Goal: Information Seeking & Learning: Learn about a topic

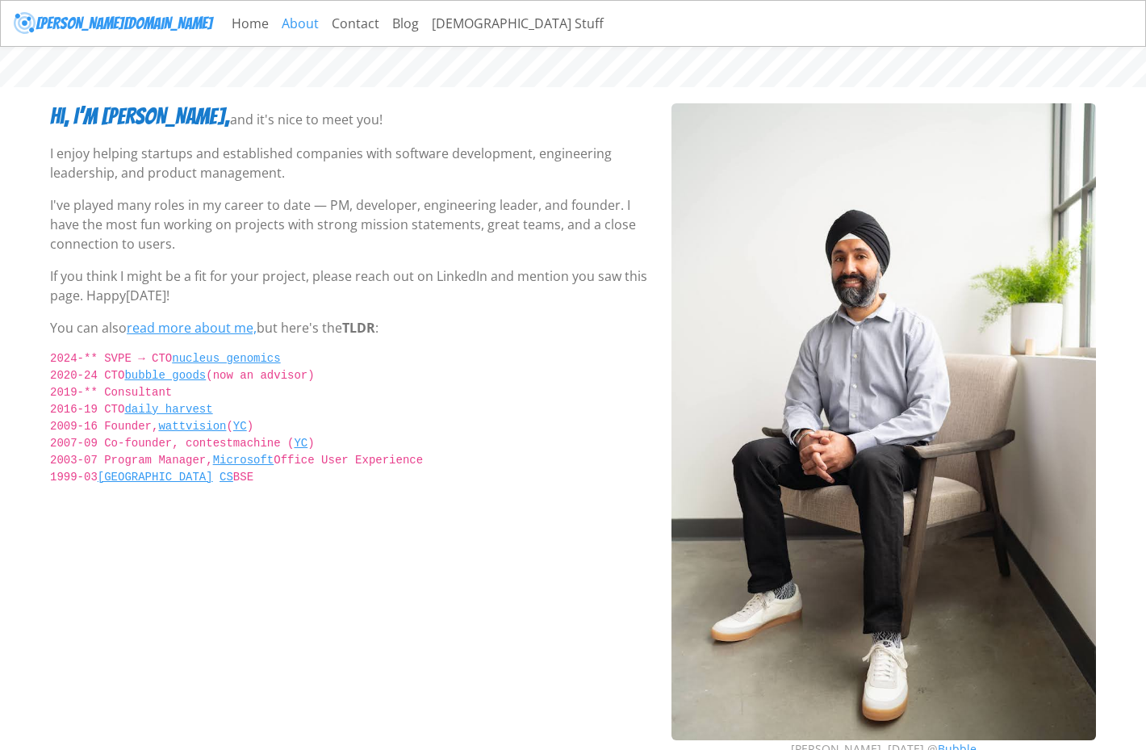
click at [275, 12] on link "About" at bounding box center [300, 23] width 50 height 32
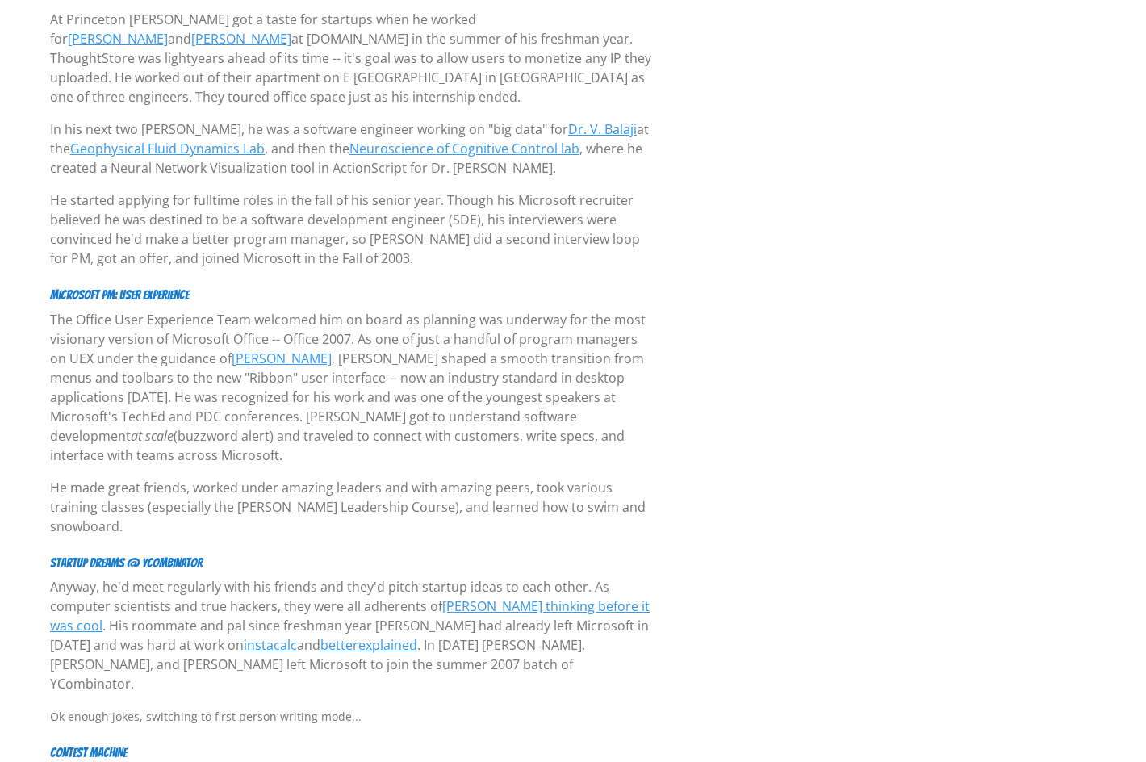
scroll to position [969, 0]
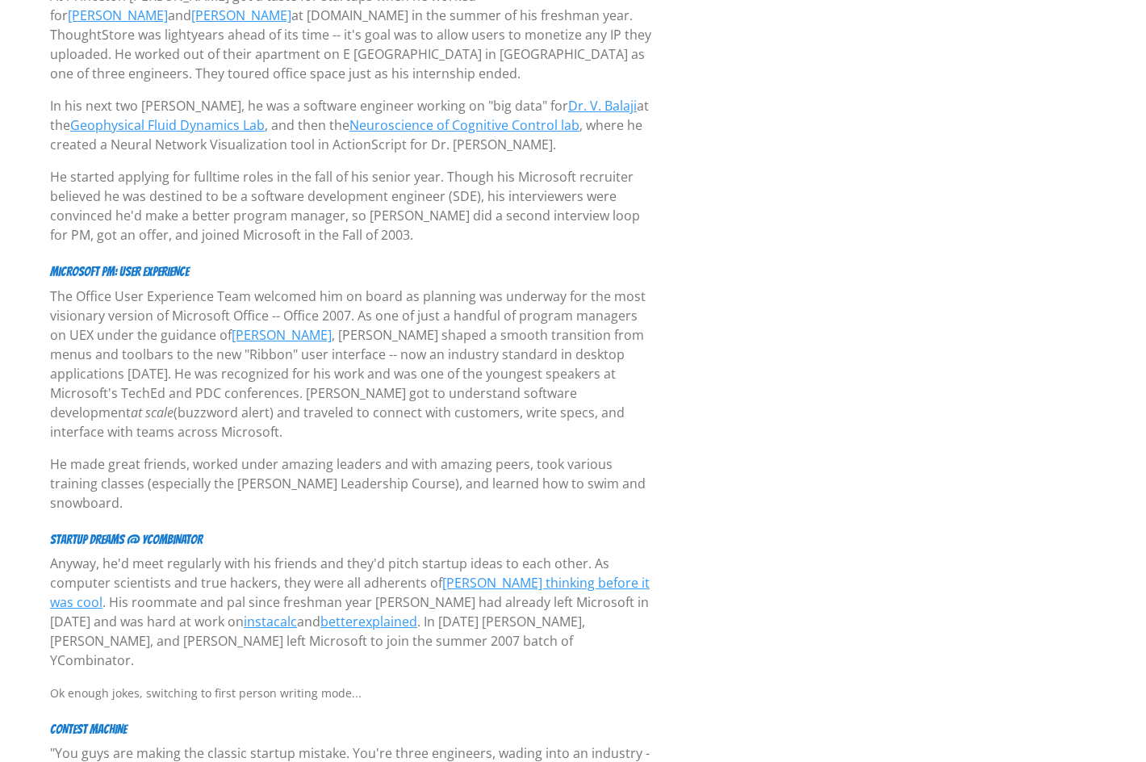
click at [497, 390] on p "The Office User Experience Team welcomed him on board as planning was underway …" at bounding box center [351, 364] width 602 height 155
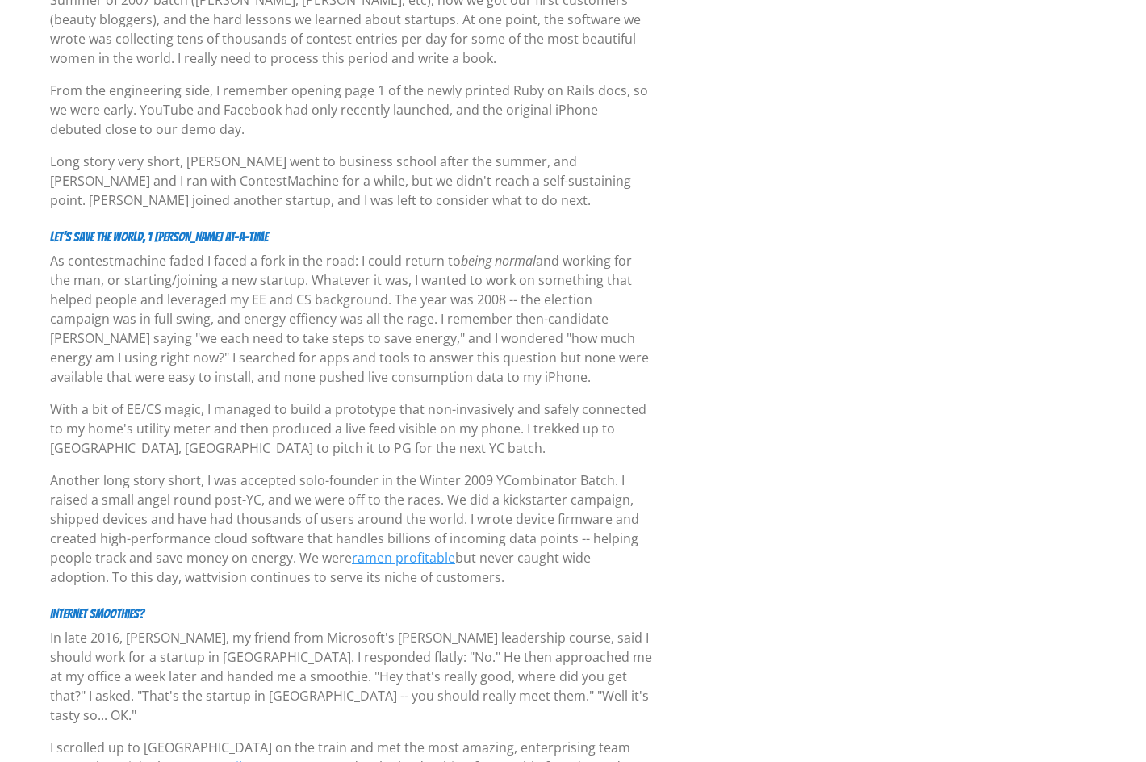
scroll to position [1857, 0]
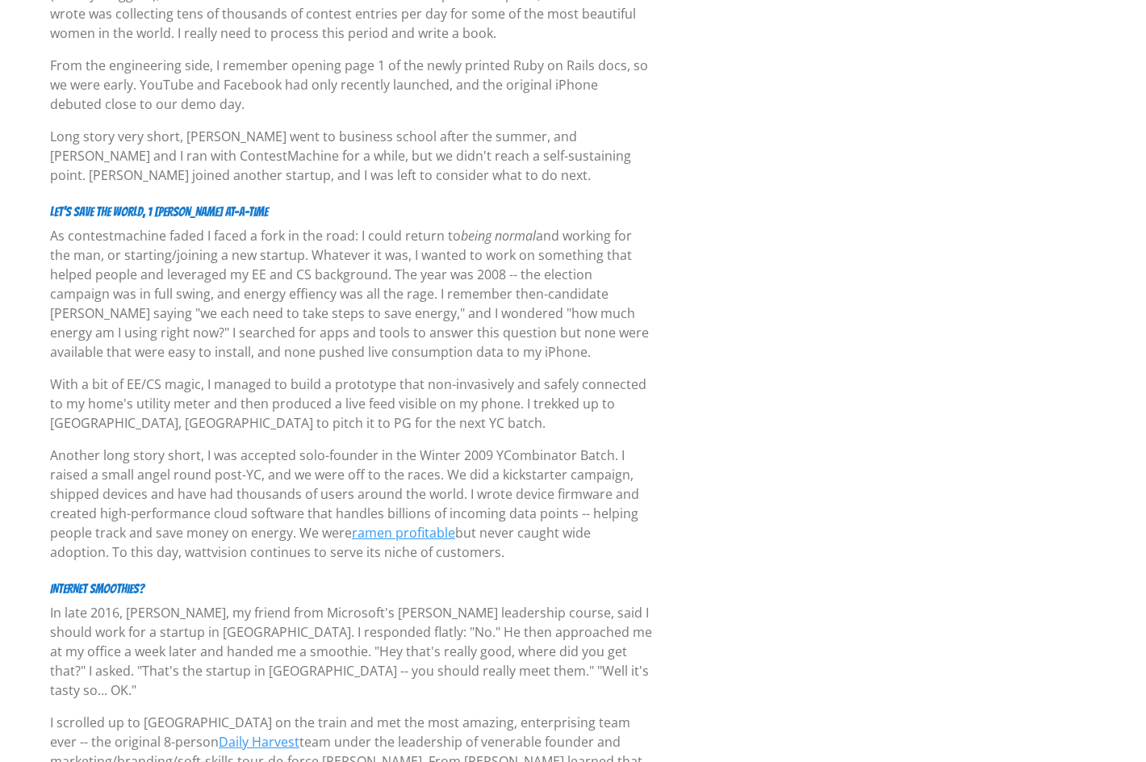
click at [149, 446] on p "Another long story short, I was accepted solo-founder in the Winter 2009 YCombi…" at bounding box center [351, 504] width 602 height 116
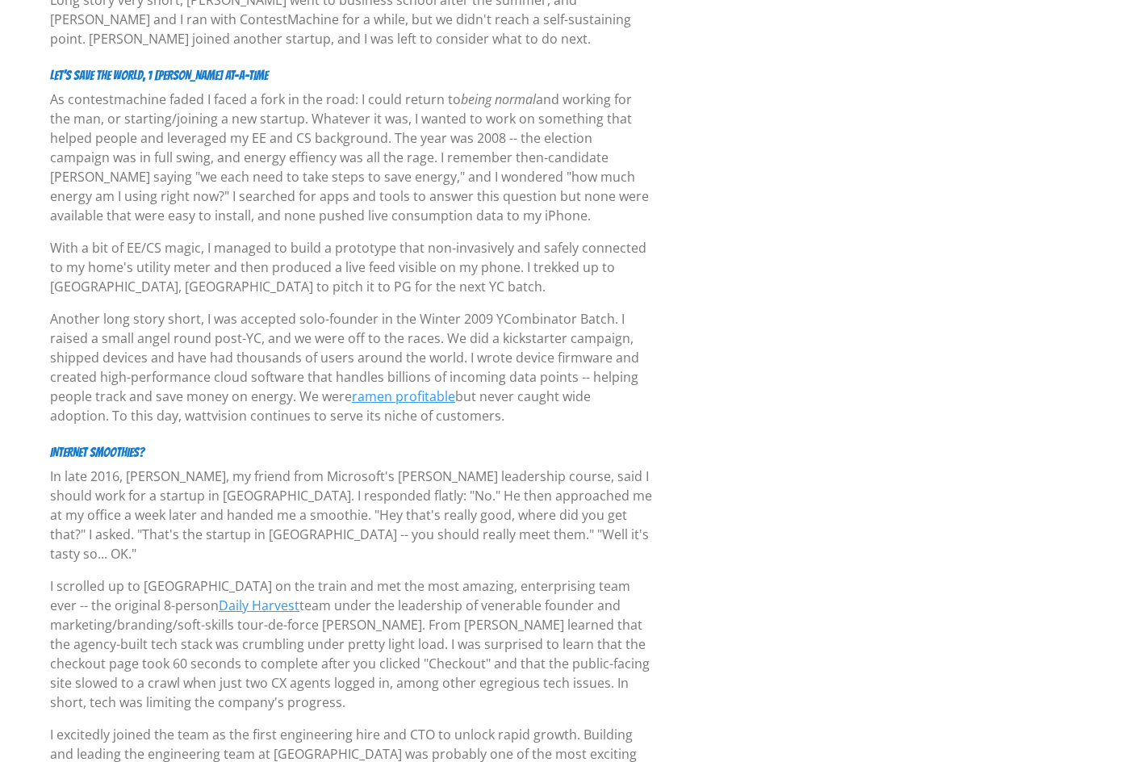
scroll to position [2018, 0]
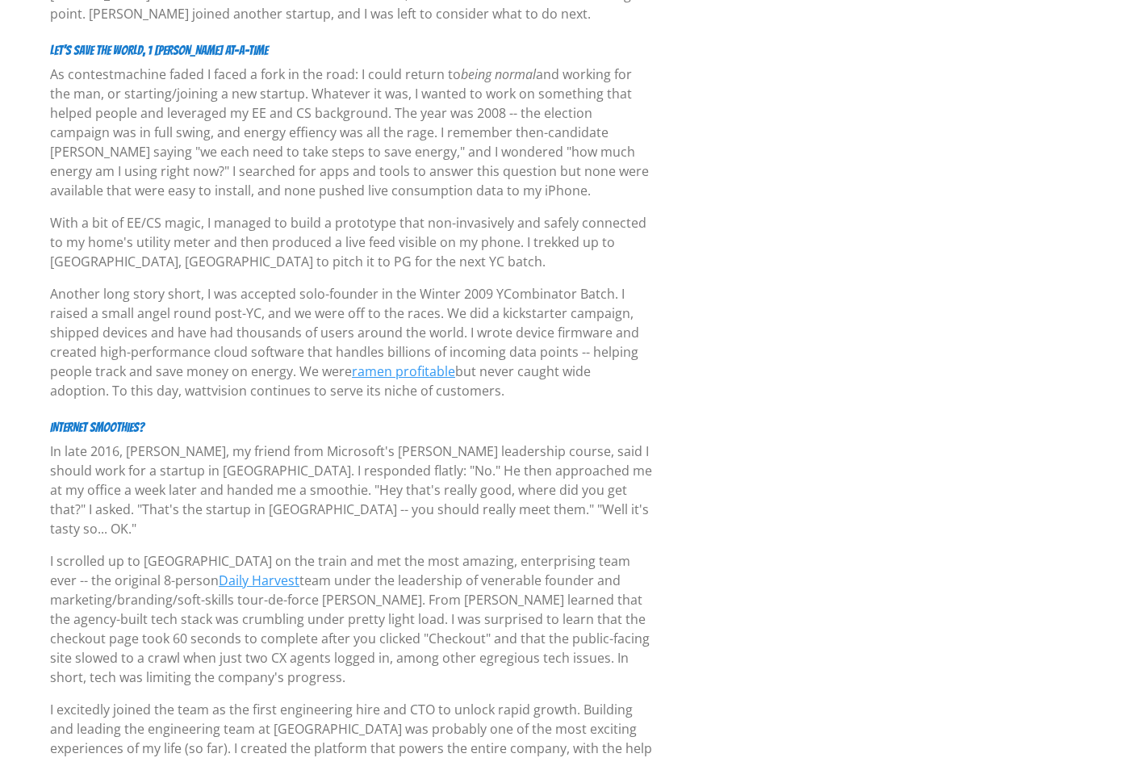
click at [216, 338] on p "Another long story short, I was accepted solo-founder in the Winter 2009 YCombi…" at bounding box center [351, 342] width 602 height 116
copy p "wattvision"
click at [402, 284] on p "Another long story short, I was accepted solo-founder in the Winter 2009 YCombi…" at bounding box center [351, 342] width 602 height 116
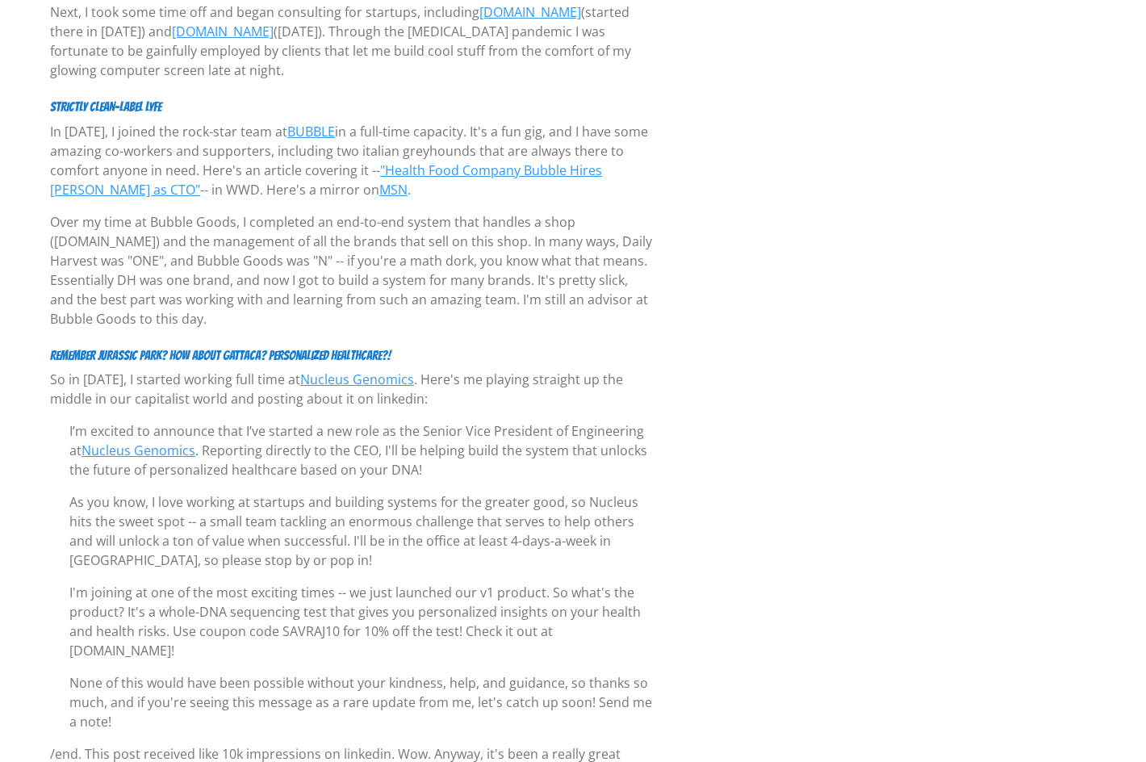
scroll to position [2855, 0]
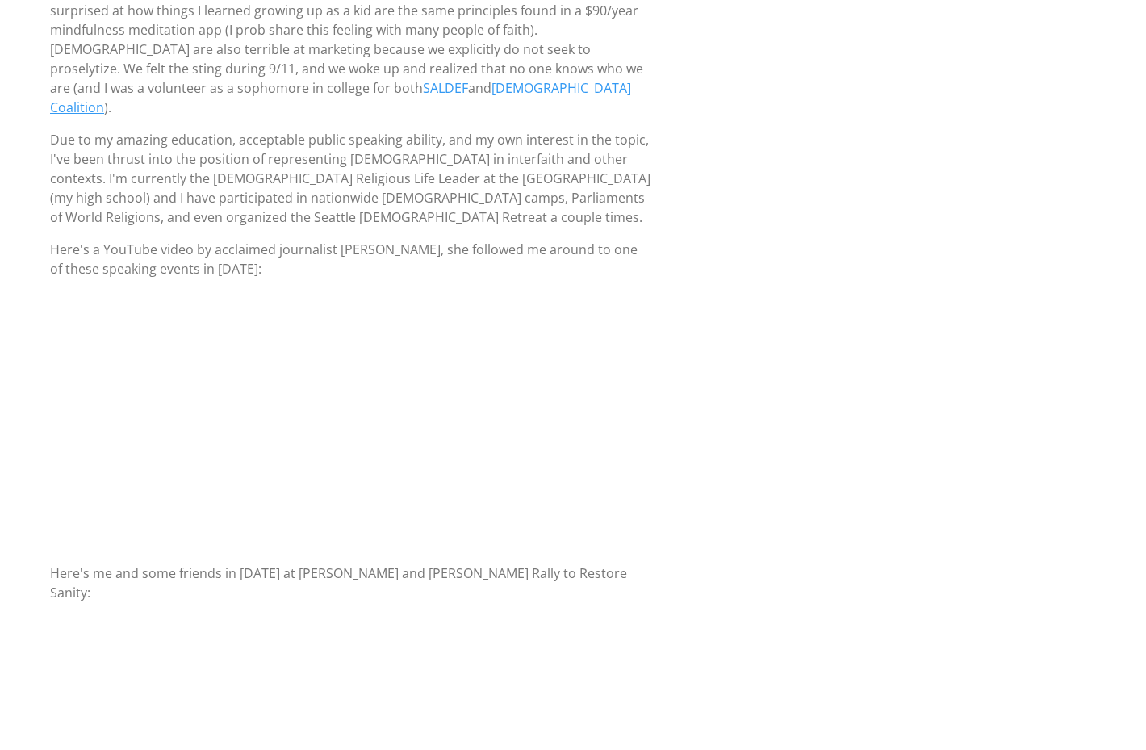
scroll to position [684, 0]
